Goal: Use online tool/utility: Use online tool/utility

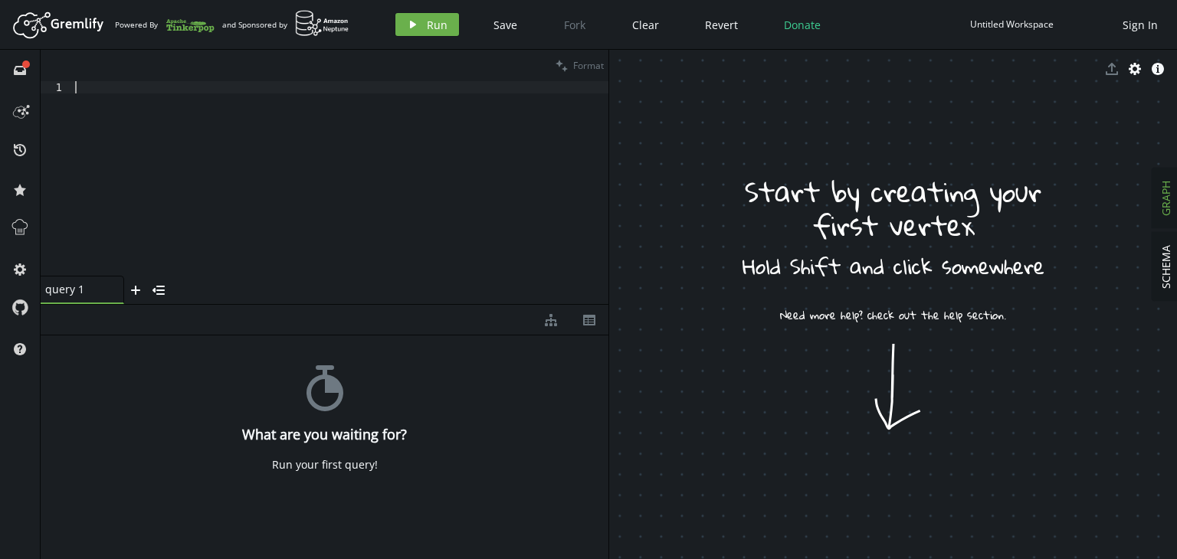
click at [303, 225] on div at bounding box center [340, 190] width 536 height 219
paste textarea "g.V().hasLabel("V_4").as("primary").has("versioningStatus","workspace").and(__.…"
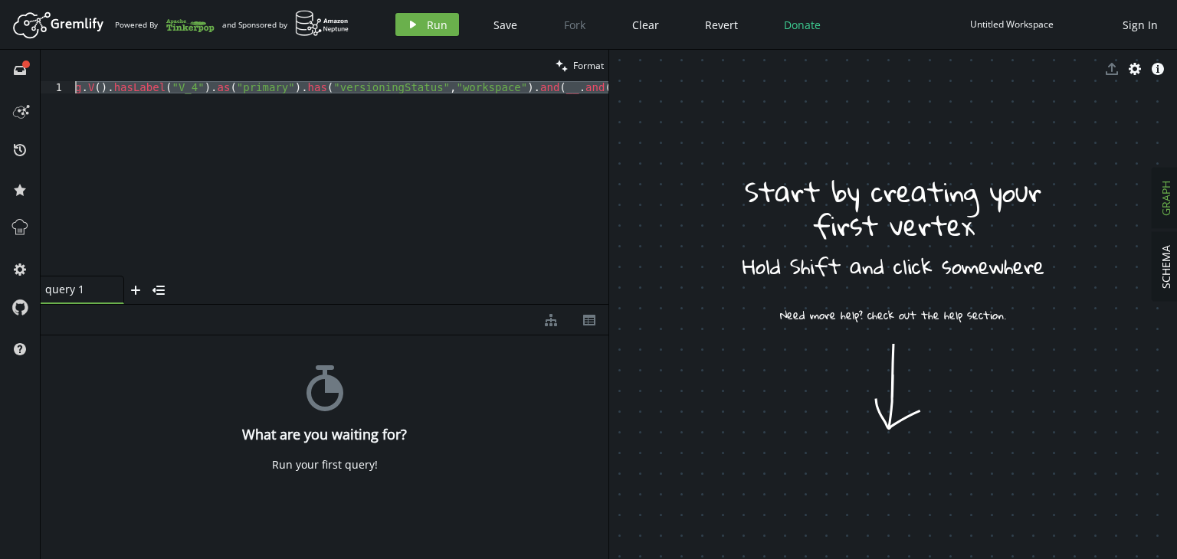
scroll to position [0, 0]
drag, startPoint x: 503, startPoint y: 126, endPoint x: 68, endPoint y: 71, distance: 438.0
click at [68, 71] on div "clean Format g.V().hasLabel("V_4").as("primary").has("versioningStatus","worksp…" at bounding box center [325, 177] width 568 height 254
click at [0, 456] on div "full-circle inbox history star cog help" at bounding box center [20, 305] width 41 height 510
click at [570, 71] on button "clean Format" at bounding box center [579, 65] width 57 height 31
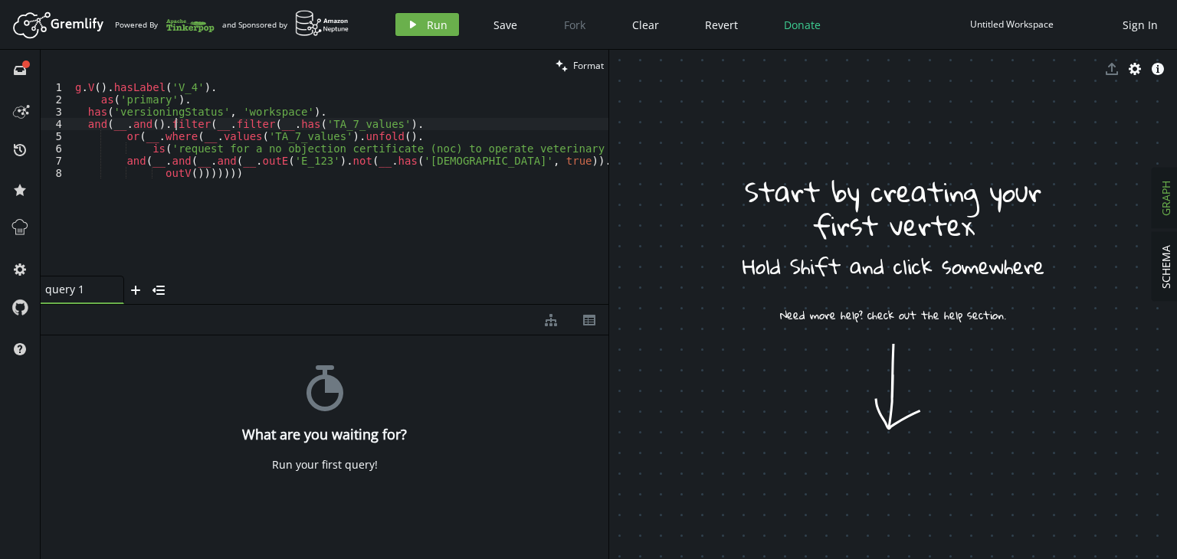
click at [176, 120] on div "g . V ( ) . hasLabel ( 'V_4' ) . as ( 'primary' ) . has ( 'versioningStatus' , …" at bounding box center [364, 187] width 584 height 213
click at [225, 111] on div "g . V ( ) . hasLabel ( 'V_4' ) . as ( 'primary' ) . has ( 'versioningStatus' , …" at bounding box center [364, 187] width 584 height 213
click at [171, 131] on div "g . V ( ) . hasLabel ( 'V_4' ) . as ( 'primary' ) . has ( 'versioningStatus' , …" at bounding box center [364, 187] width 584 height 213
drag, startPoint x: 190, startPoint y: 120, endPoint x: 205, endPoint y: 119, distance: 15.4
click at [194, 120] on div "g . V ( ) . hasLabel ( 'V_4' ) . as ( 'primary' ) . has ( 'versioningStatus' , …" at bounding box center [364, 187] width 584 height 213
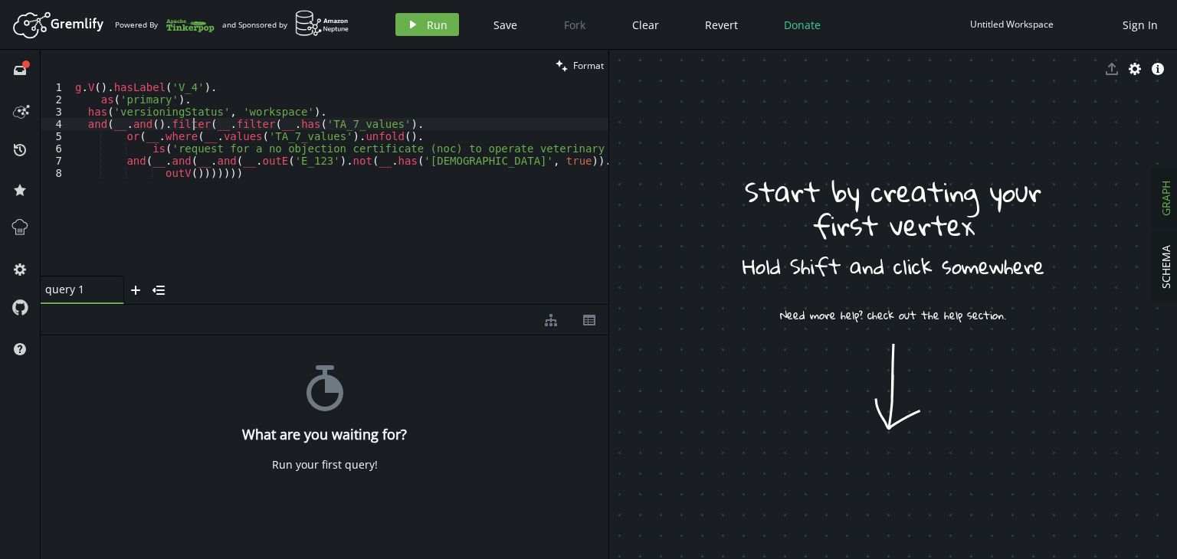
click at [300, 130] on div "g . V ( ) . hasLabel ( 'V_4' ) . as ( 'primary' ) . has ( 'versioningStatus' , …" at bounding box center [364, 187] width 584 height 213
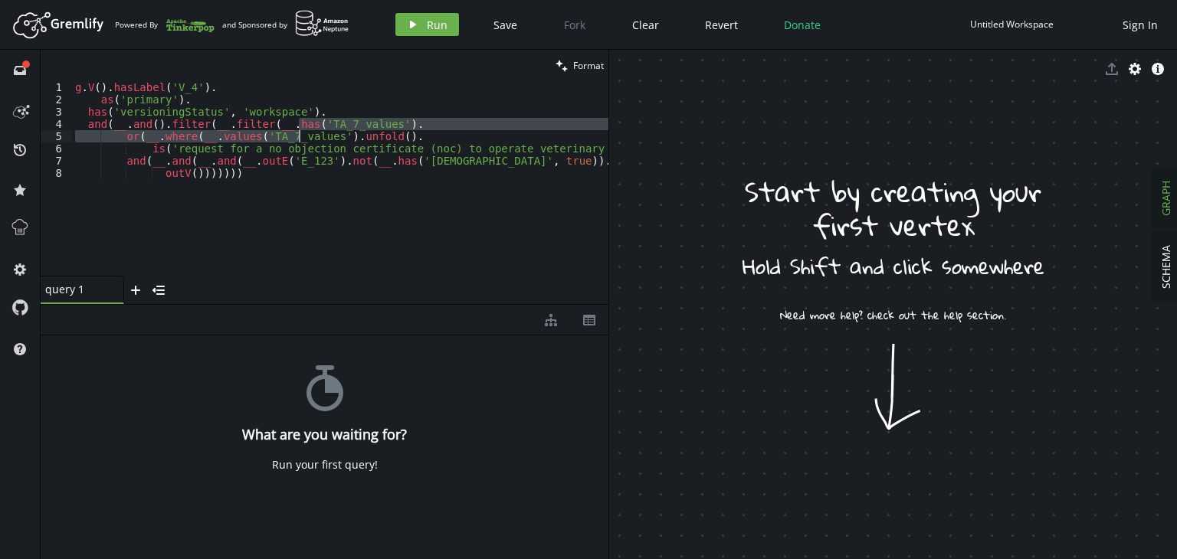
click at [330, 129] on div "g . V ( ) . hasLabel ( 'V_4' ) . as ( 'primary' ) . has ( 'versioningStatus' , …" at bounding box center [340, 178] width 536 height 195
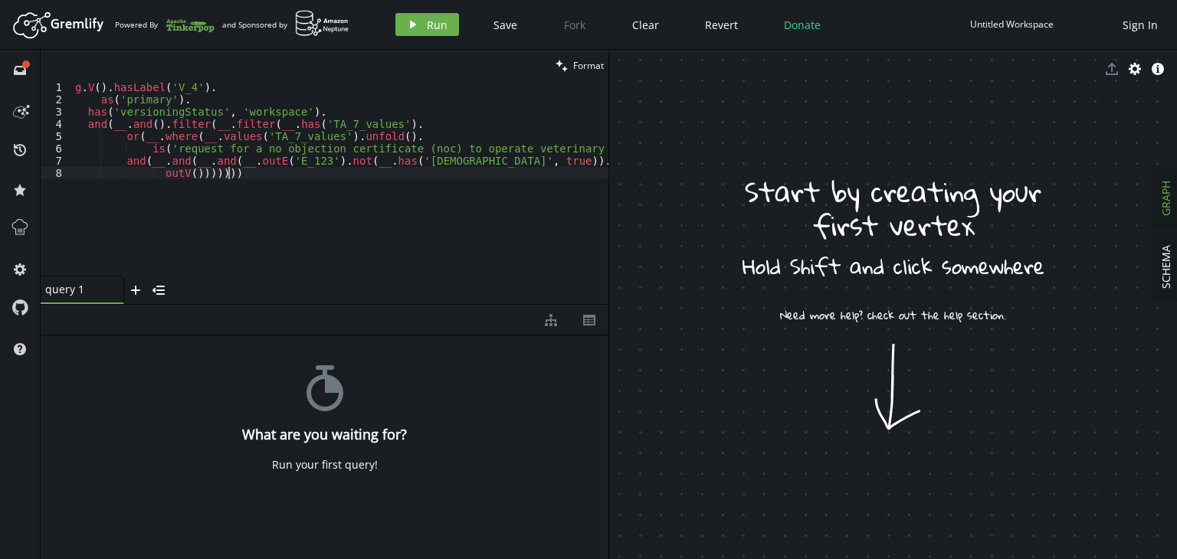
click at [175, 182] on div "g . V ( ) . hasLabel ( 'V_4' ) . as ( 'primary' ) . has ( 'versioningStatus' , …" at bounding box center [364, 187] width 584 height 213
click at [170, 177] on div "g . V ( ) . hasLabel ( 'V_4' ) . as ( 'primary' ) . has ( 'versioningStatus' , …" at bounding box center [364, 187] width 584 height 213
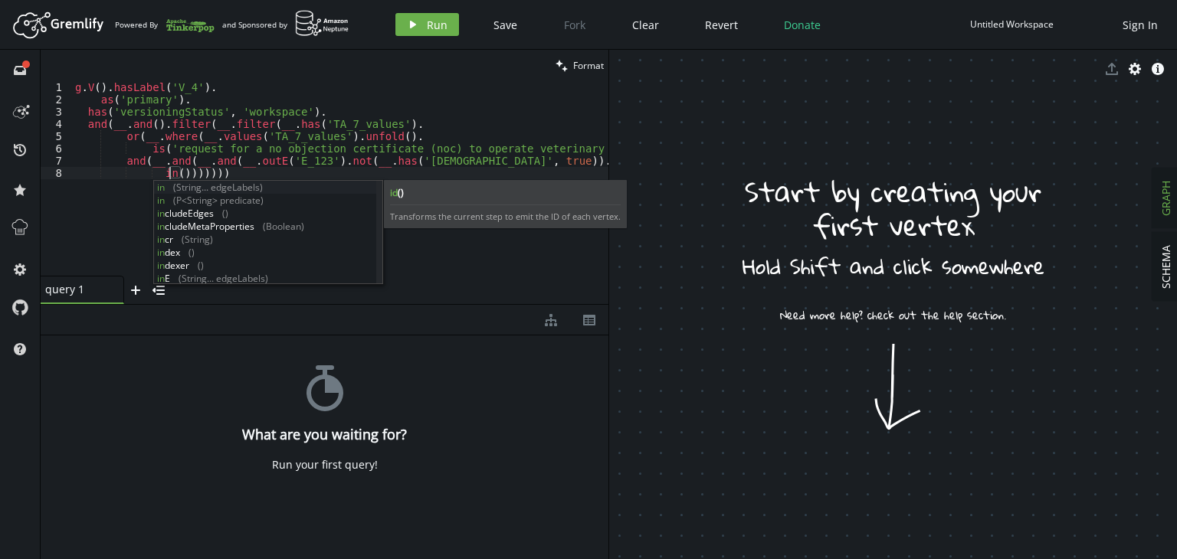
scroll to position [0, 100]
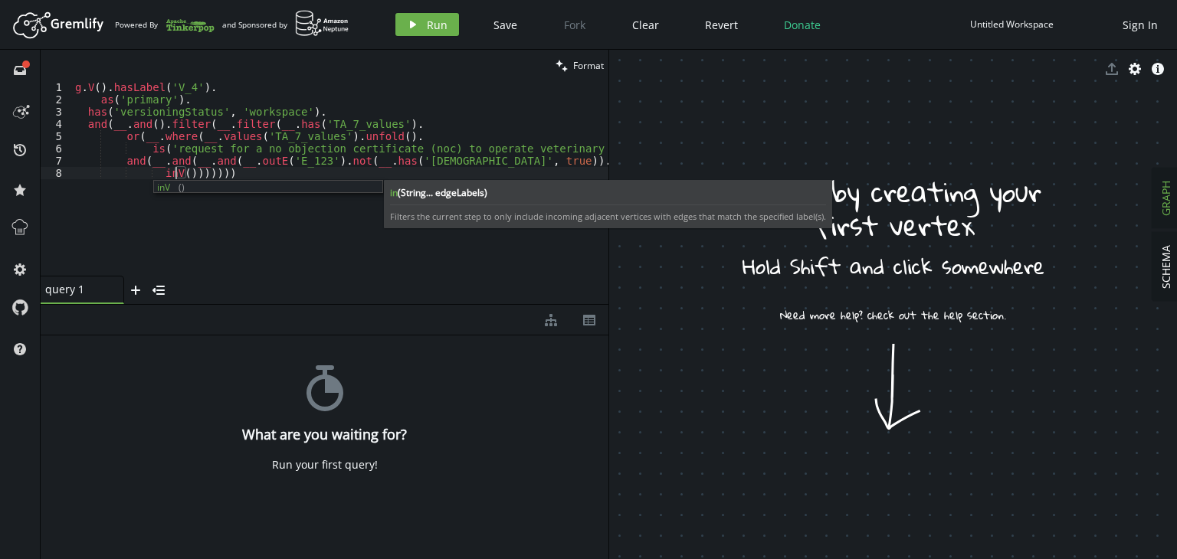
click at [229, 176] on div "g . V ( ) . hasLabel ( 'V_4' ) . as ( 'primary' ) . has ( 'versioningStatus' , …" at bounding box center [364, 187] width 584 height 213
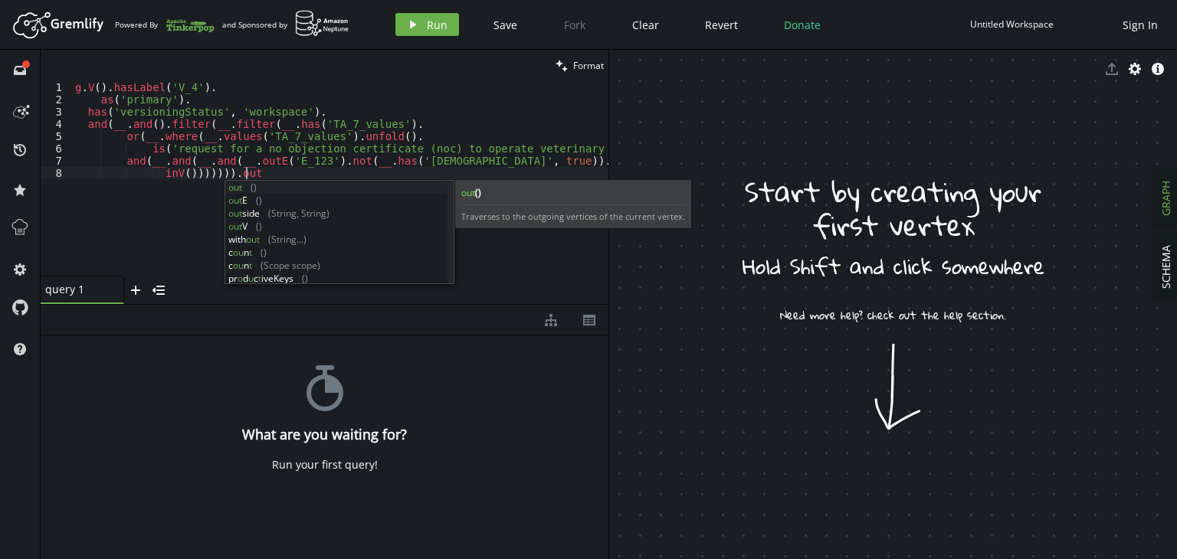
scroll to position [0, 169]
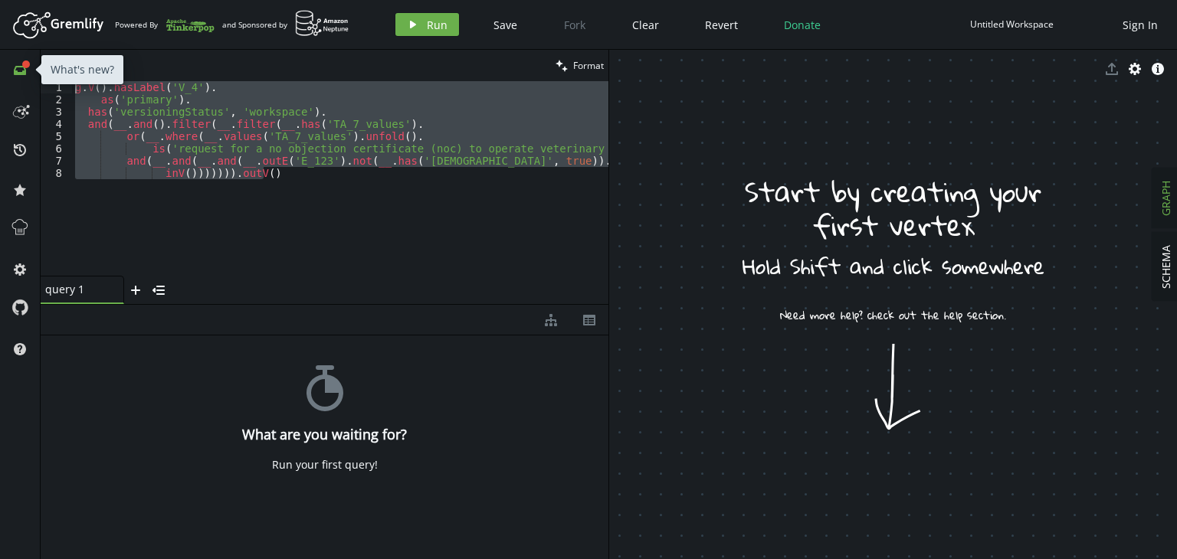
drag, startPoint x: 313, startPoint y: 185, endPoint x: 16, endPoint y: 70, distance: 318.5
click at [16, 70] on div "full-circle inbox history star cog help clean Format inV())))))).outV() 1 2 3 4…" at bounding box center [588, 305] width 1177 height 510
click at [303, 185] on div "g . V ( ) . hasLabel ( 'V_4' ) . as ( 'primary' ) . has ( 'versioningStatus' , …" at bounding box center [340, 178] width 536 height 195
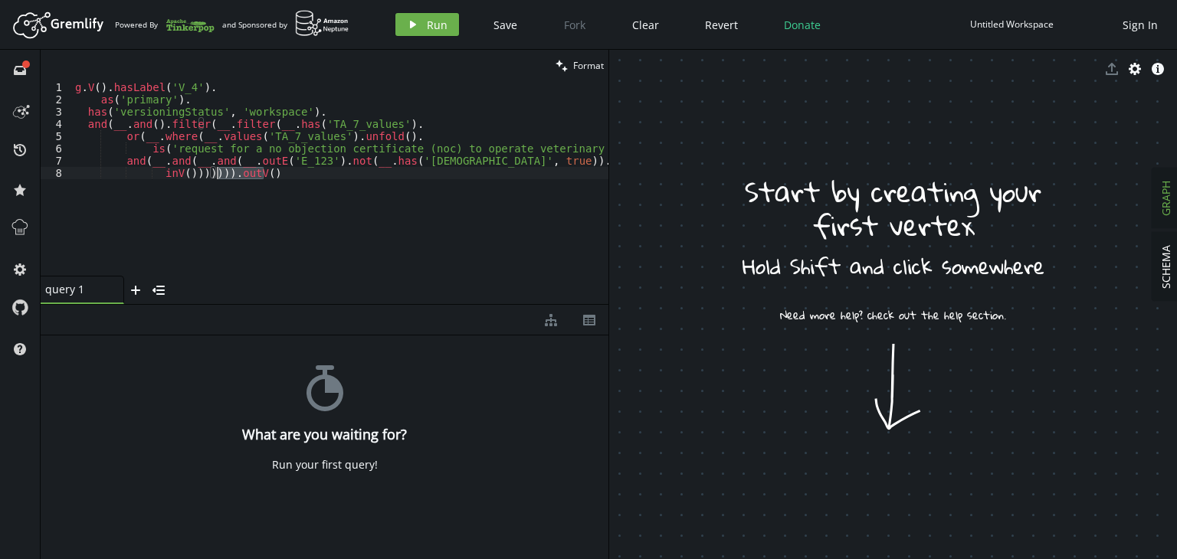
drag, startPoint x: 290, startPoint y: 180, endPoint x: 215, endPoint y: 170, distance: 75.0
click at [215, 170] on div "g . V ( ) . hasLabel ( 'V_4' ) . as ( 'primary' ) . has ( 'versioningStatus' , …" at bounding box center [364, 187] width 584 height 213
click at [185, 129] on div "g . V ( ) . hasLabel ( 'V_4' ) . as ( 'primary' ) . has ( 'versioningStatus' , …" at bounding box center [364, 187] width 584 height 213
click at [228, 110] on div "g . V ( ) . hasLabel ( 'V_4' ) . as ( 'primary' ) . has ( 'versioningStatus' , …" at bounding box center [364, 187] width 584 height 213
click at [256, 117] on div "g . V ( ) . hasLabel ( 'V_4' ) . as ( 'primary' ) . has ( 'versioningStatus' , …" at bounding box center [364, 187] width 584 height 213
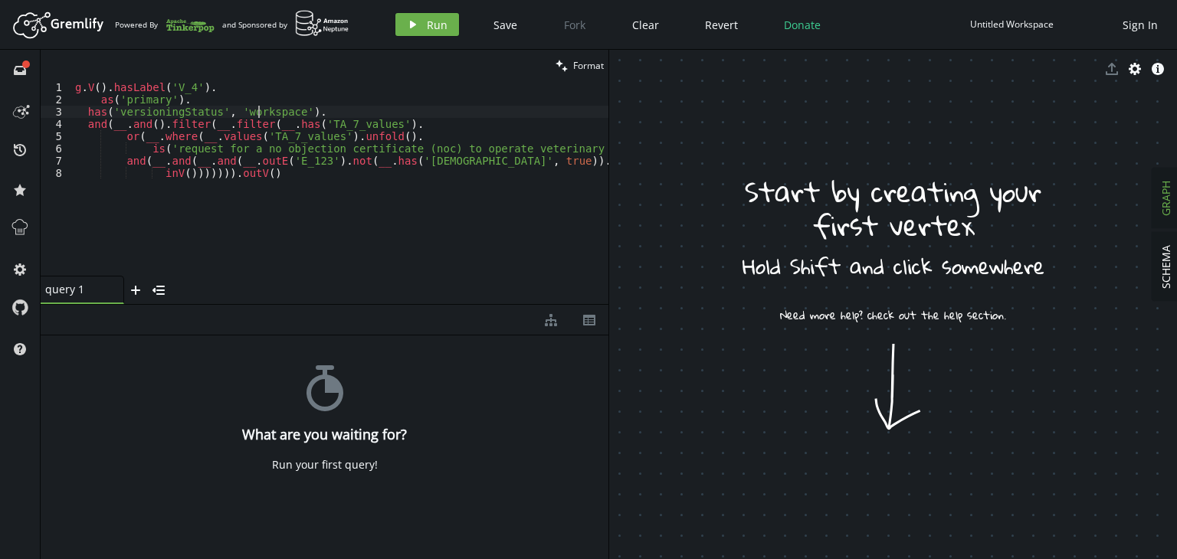
click at [305, 119] on div "g . V ( ) . hasLabel ( 'V_4' ) . as ( 'primary' ) . has ( 'versioningStatus' , …" at bounding box center [364, 187] width 584 height 213
click at [202, 140] on div "g . V ( ) . hasLabel ( 'V_4' ) . as ( 'primary' ) . has ( 'versioningStatus' , …" at bounding box center [364, 187] width 584 height 213
click at [191, 135] on div "g . V ( ) . hasLabel ( 'V_4' ) . as ( 'primary' ) . has ( 'versioningStatus' , …" at bounding box center [364, 187] width 584 height 213
click at [190, 182] on div "g . V ( ) . hasLabel ( 'V_4' ) . as ( 'primary' ) . has ( 'versioningStatus' , …" at bounding box center [364, 187] width 584 height 213
click at [189, 181] on div "g . V ( ) . hasLabel ( 'V_4' ) . as ( 'primary' ) . has ( 'versioningStatus' , …" at bounding box center [364, 187] width 584 height 213
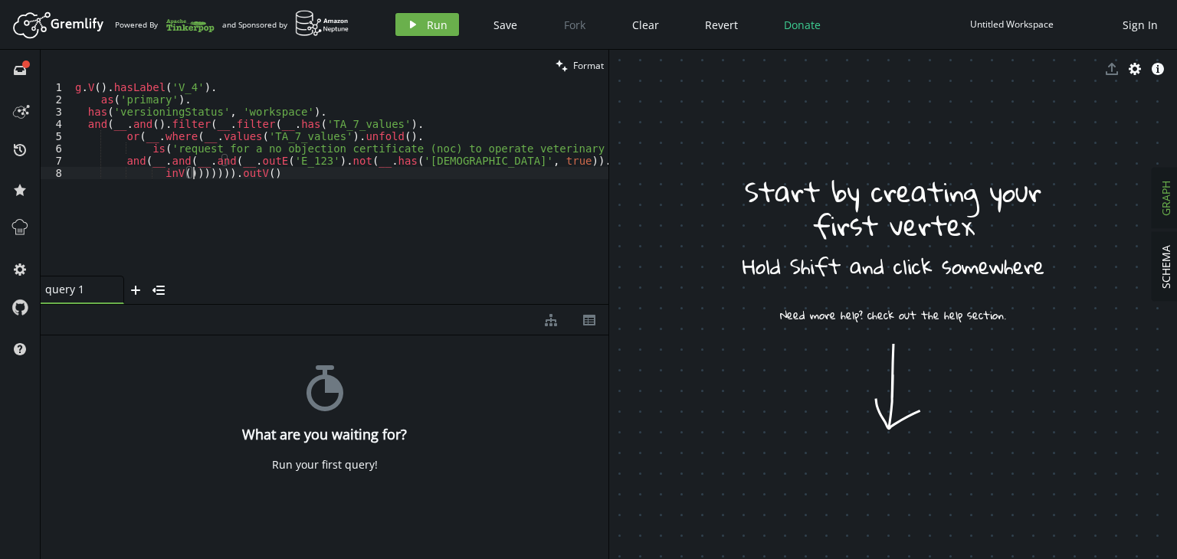
click at [193, 175] on div "g . V ( ) . hasLabel ( 'V_4' ) . as ( 'primary' ) . has ( 'versioningStatus' , …" at bounding box center [364, 187] width 584 height 213
drag, startPoint x: 199, startPoint y: 178, endPoint x: 208, endPoint y: 179, distance: 9.2
click at [208, 179] on div "g . V ( ) . hasLabel ( 'V_4' ) . as ( 'primary' ) . has ( 'versioningStatus' , …" at bounding box center [364, 187] width 584 height 213
click at [268, 183] on div "g . V ( ) . hasLabel ( 'V_4' ) . as ( 'primary' ) . has ( 'versioningStatus' , …" at bounding box center [364, 187] width 584 height 213
click at [187, 184] on div "g . V ( ) . hasLabel ( 'V_4' ) . as ( 'primary' ) . has ( 'versioningStatus' , …" at bounding box center [364, 187] width 584 height 213
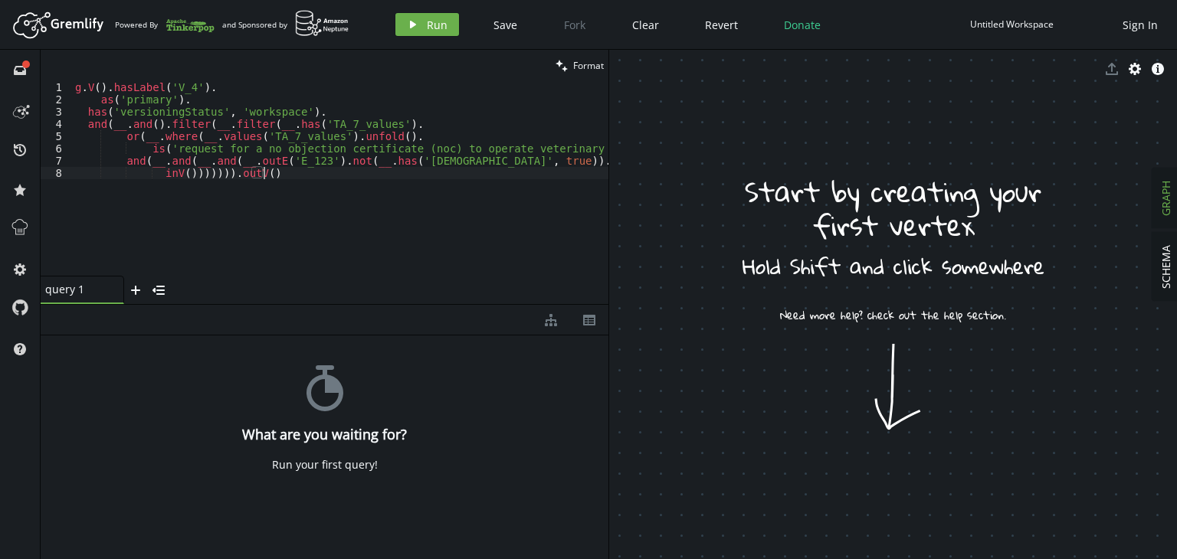
click at [201, 179] on div "g . V ( ) . hasLabel ( 'V_4' ) . as ( 'primary' ) . has ( 'versioningStatus' , …" at bounding box center [364, 187] width 584 height 213
click at [217, 175] on div "g . V ( ) . hasLabel ( 'V_4' ) . as ( 'primary' ) . has ( 'versioningStatus' , …" at bounding box center [364, 187] width 584 height 213
click at [224, 175] on div "g . V ( ) . hasLabel ( 'V_4' ) . as ( 'primary' ) . has ( 'versioningStatus' , …" at bounding box center [364, 187] width 584 height 213
drag, startPoint x: 264, startPoint y: 172, endPoint x: 221, endPoint y: 178, distance: 44.1
click at [221, 178] on div "g . V ( ) . hasLabel ( 'V_4' ) . as ( 'primary' ) . has ( 'versioningStatus' , …" at bounding box center [364, 187] width 584 height 213
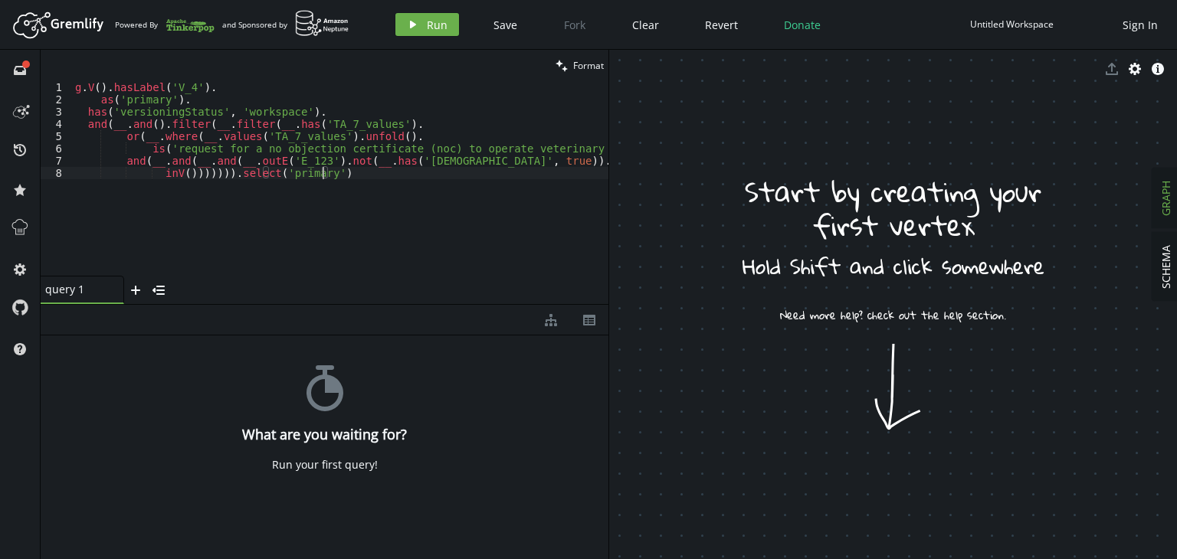
scroll to position [0, 248]
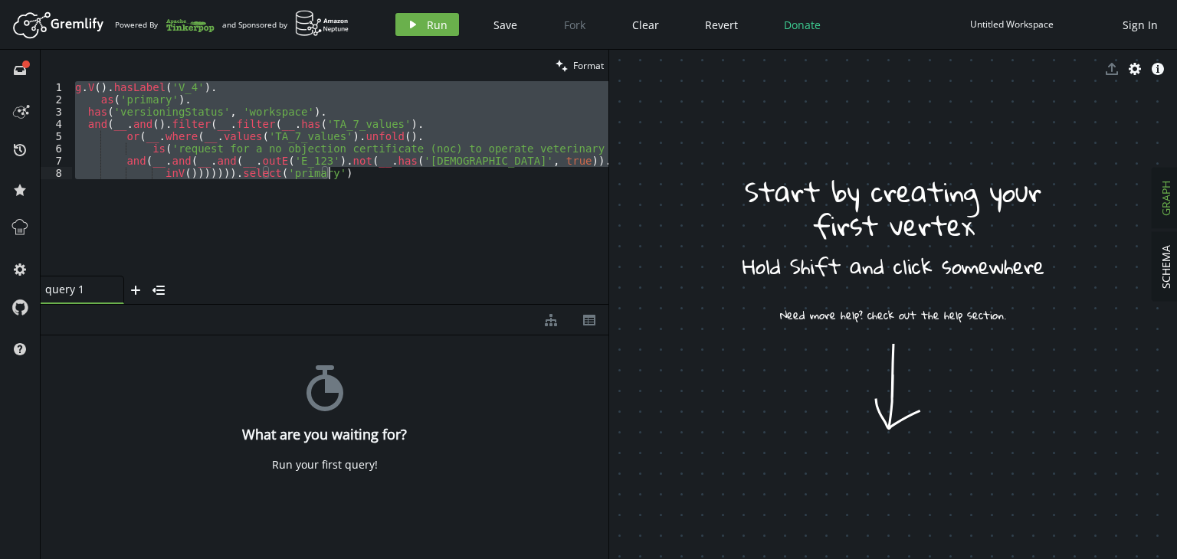
type textarea "and(__.and(__.and(__.outE('E_123').not(__.has('isVersion', true)). inV())))))).…"
